Goal: Information Seeking & Learning: Learn about a topic

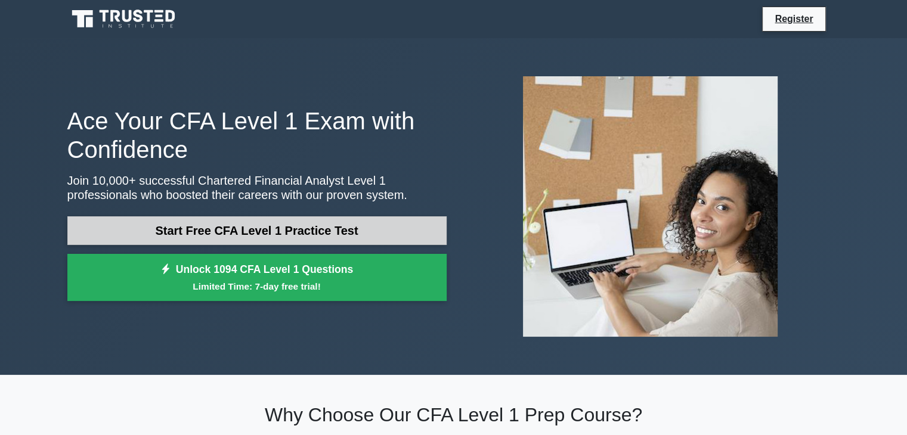
click at [429, 234] on link "Start Free CFA Level 1 Practice Test" at bounding box center [256, 231] width 379 height 29
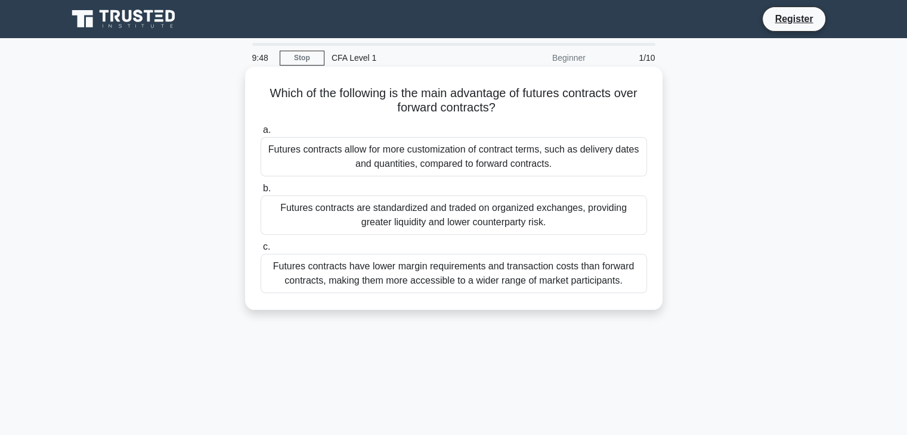
click at [570, 164] on div "Futures contracts allow for more customization of contract terms, such as deliv…" at bounding box center [454, 156] width 387 height 39
click at [261, 134] on input "a. Futures contracts allow for more customization of contract terms, such as de…" at bounding box center [261, 130] width 0 height 8
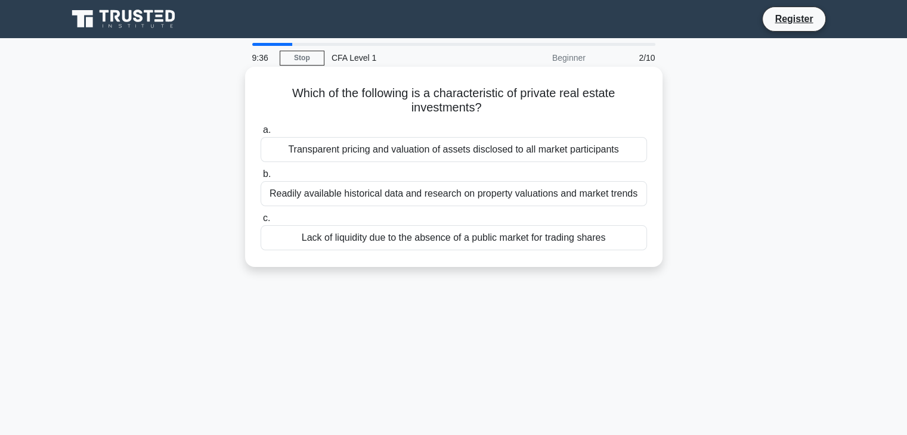
click at [514, 240] on div "Lack of liquidity due to the absence of a public market for trading shares" at bounding box center [454, 237] width 387 height 25
click at [261, 222] on input "c. Lack of liquidity due to the absence of a public market for trading shares" at bounding box center [261, 219] width 0 height 8
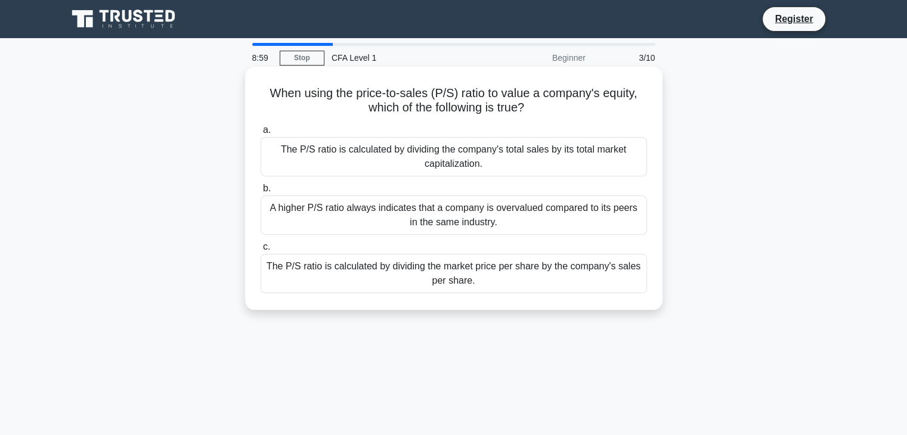
click at [534, 280] on div "The P/S ratio is calculated by dividing the market price per share by the compa…" at bounding box center [454, 273] width 387 height 39
click at [261, 251] on input "c. The P/S ratio is calculated by dividing the market price per share by the co…" at bounding box center [261, 247] width 0 height 8
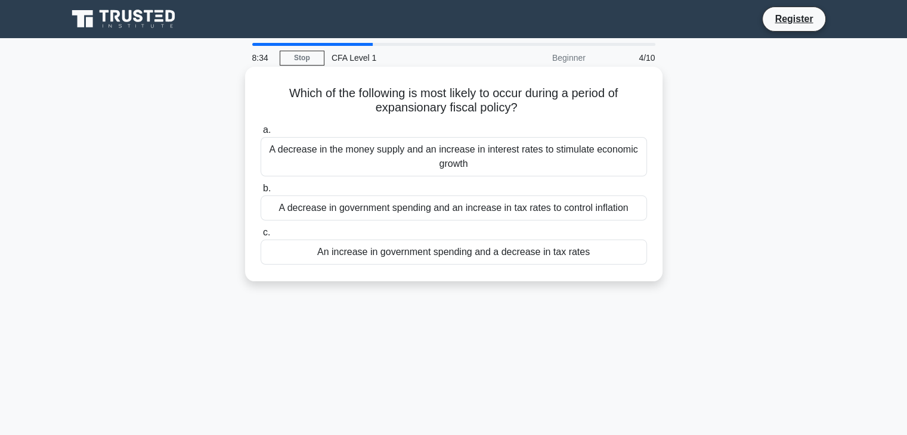
click at [556, 256] on div "An increase in government spending and a decrease in tax rates" at bounding box center [454, 252] width 387 height 25
click at [261, 237] on input "c. An increase in government spending and a decrease in tax rates" at bounding box center [261, 233] width 0 height 8
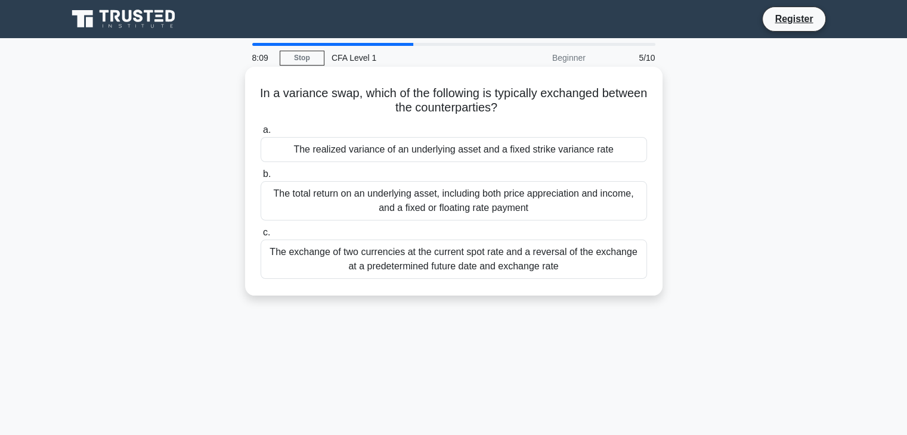
click at [512, 270] on div "The exchange of two currencies at the current spot rate and a reversal of the e…" at bounding box center [454, 259] width 387 height 39
click at [261, 237] on input "c. The exchange of two currencies at the current spot rate and a reversal of th…" at bounding box center [261, 233] width 0 height 8
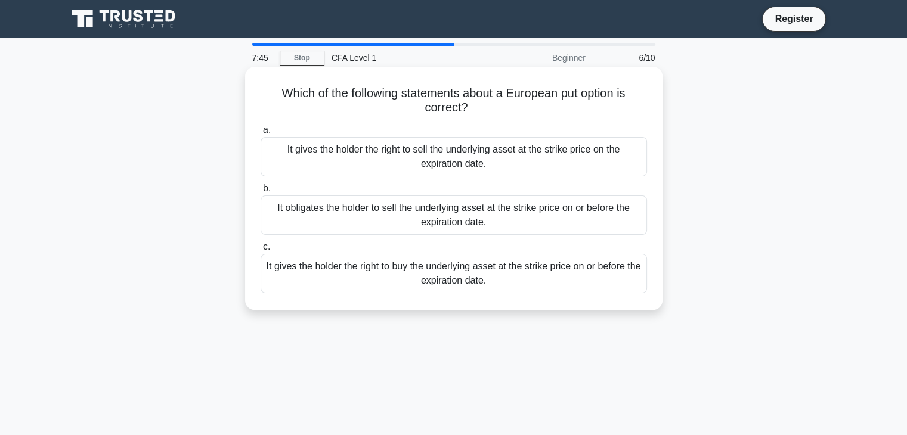
click at [551, 281] on div "It gives the holder the right to buy the underlying asset at the strike price o…" at bounding box center [454, 273] width 387 height 39
click at [261, 251] on input "c. It gives the holder the right to buy the underlying asset at the strike pric…" at bounding box center [261, 247] width 0 height 8
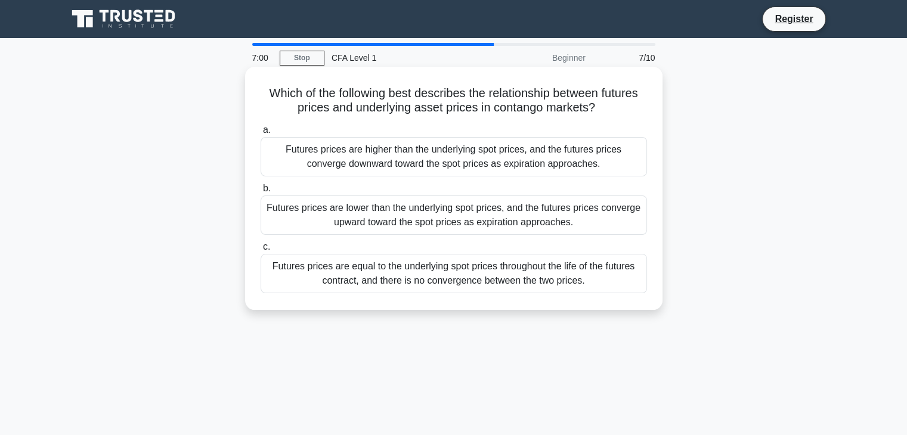
click at [578, 230] on div "Futures prices are lower than the underlying spot prices, and the futures price…" at bounding box center [454, 215] width 387 height 39
click at [261, 193] on input "b. Futures prices are lower than the underlying spot prices, and the futures pr…" at bounding box center [261, 189] width 0 height 8
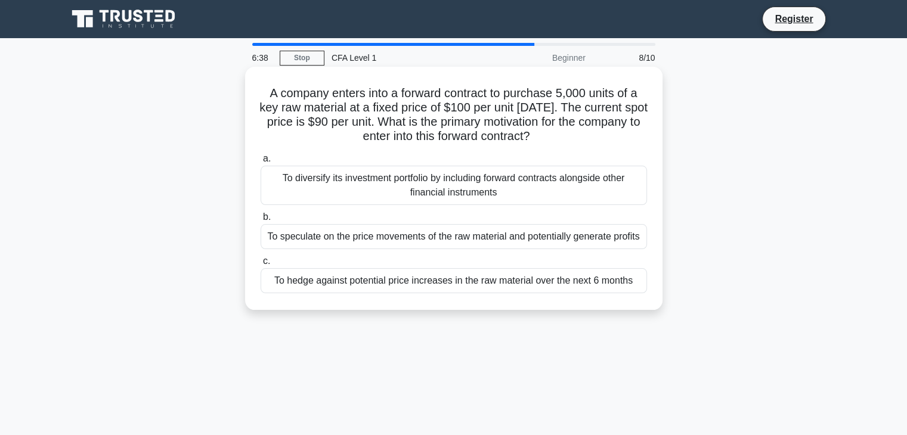
click at [498, 283] on div "To hedge against potential price increases in the raw material over the next 6 …" at bounding box center [454, 280] width 387 height 25
click at [261, 265] on input "c. To hedge against potential price increases in the raw material over the next…" at bounding box center [261, 262] width 0 height 8
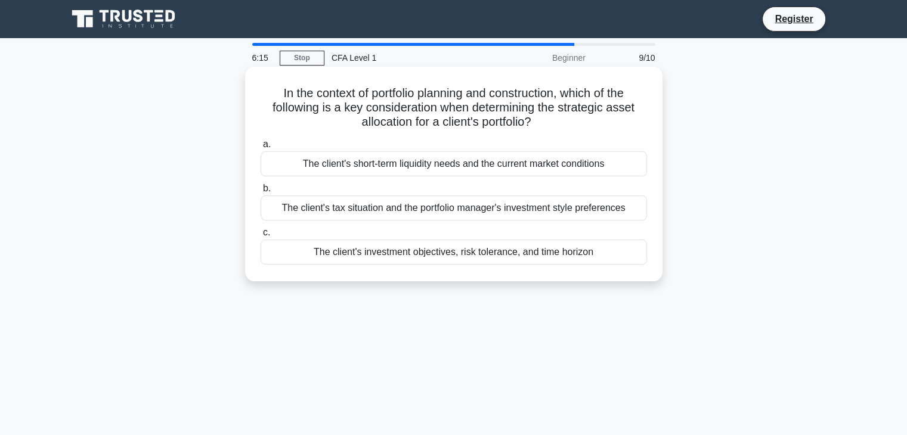
click at [570, 252] on div "The client's investment objectives, risk tolerance, and time horizon" at bounding box center [454, 252] width 387 height 25
click at [261, 237] on input "c. The client's investment objectives, risk tolerance, and time horizon" at bounding box center [261, 233] width 0 height 8
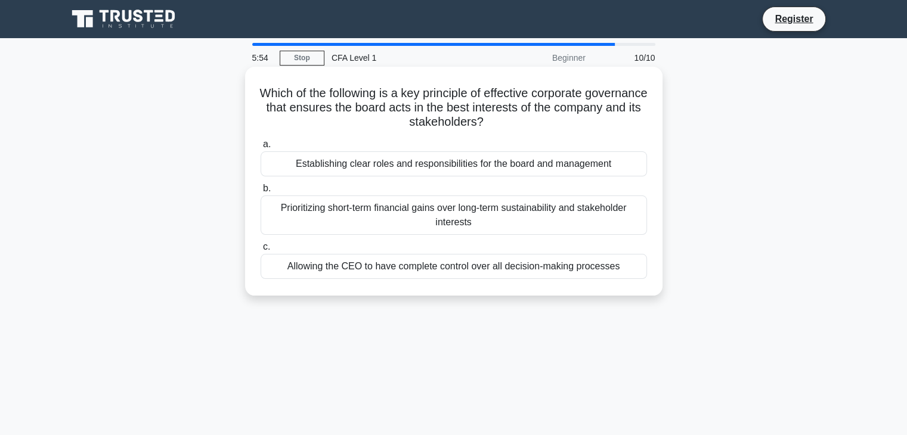
click at [469, 166] on div "Establishing clear roles and responsibilities for the board and management" at bounding box center [454, 164] width 387 height 25
click at [261, 149] on input "a. Establishing clear roles and responsibilities for the board and management" at bounding box center [261, 145] width 0 height 8
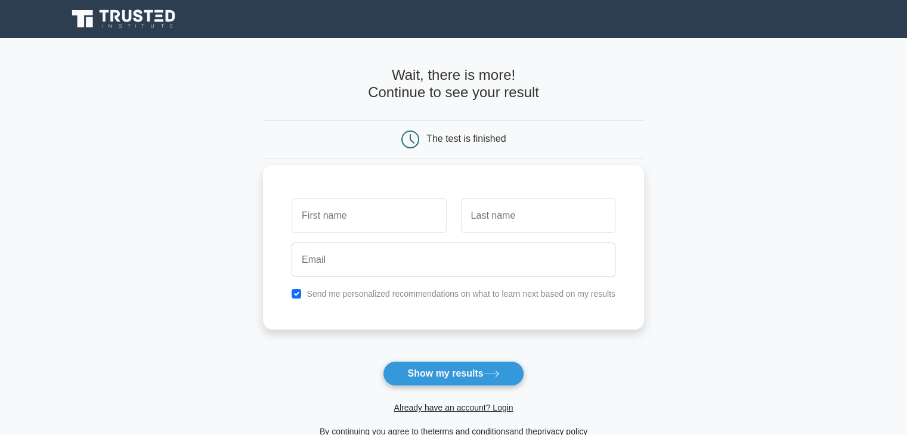
click at [370, 218] on input "text" at bounding box center [369, 216] width 154 height 35
type input "Darshan"
click at [536, 218] on input "text" at bounding box center [538, 216] width 154 height 35
type input "M"
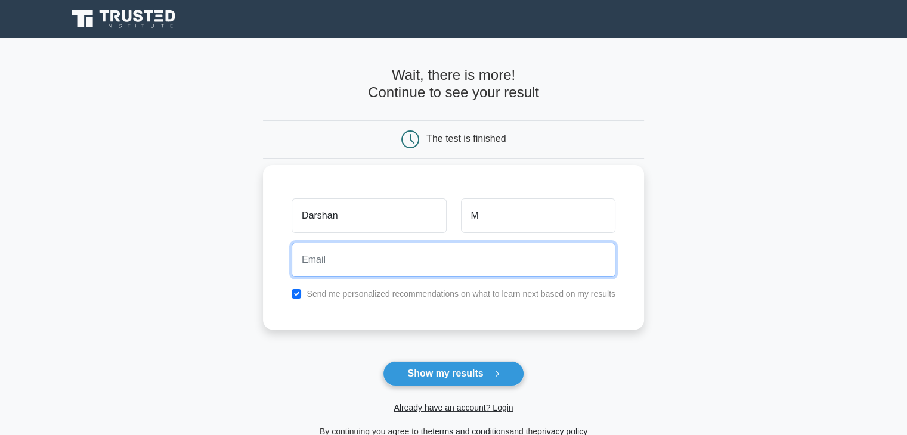
click at [441, 271] on input "email" at bounding box center [454, 260] width 324 height 35
type input "darshan7904@gmail.com"
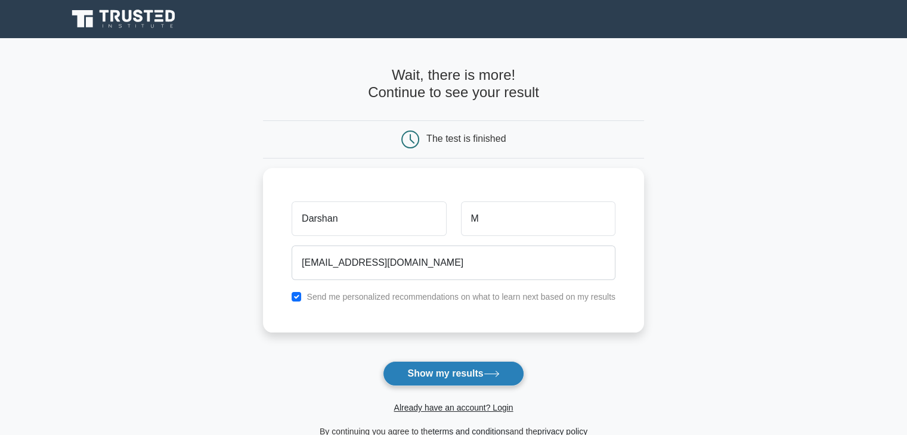
click at [470, 373] on button "Show my results" at bounding box center [453, 373] width 141 height 25
